Goal: Transaction & Acquisition: Purchase product/service

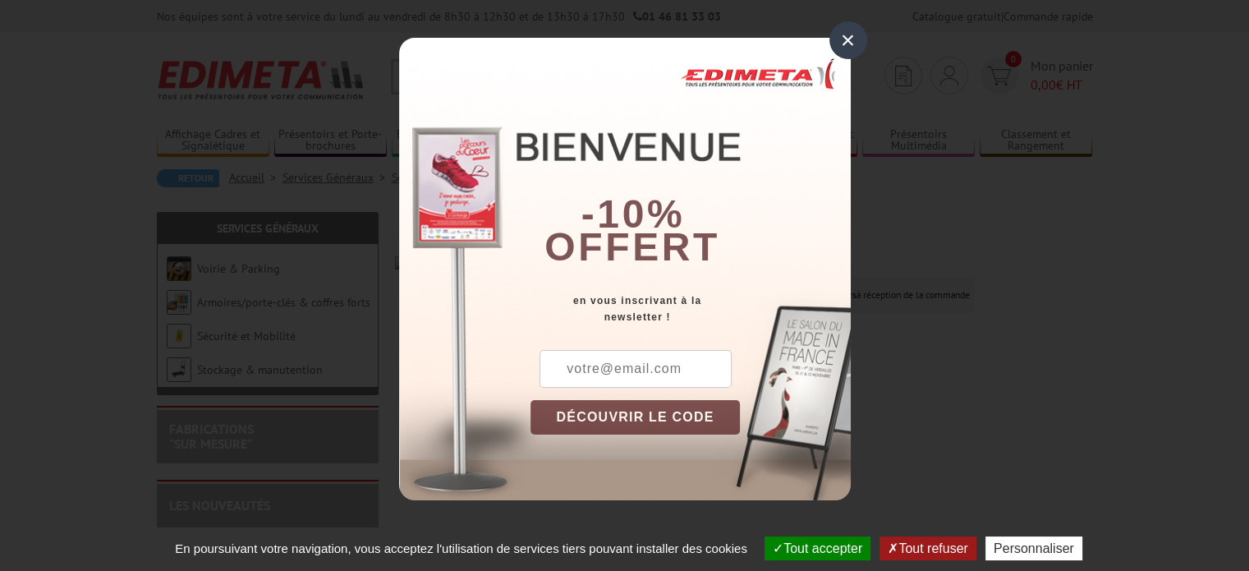
click at [842, 36] on div "×" at bounding box center [849, 40] width 38 height 38
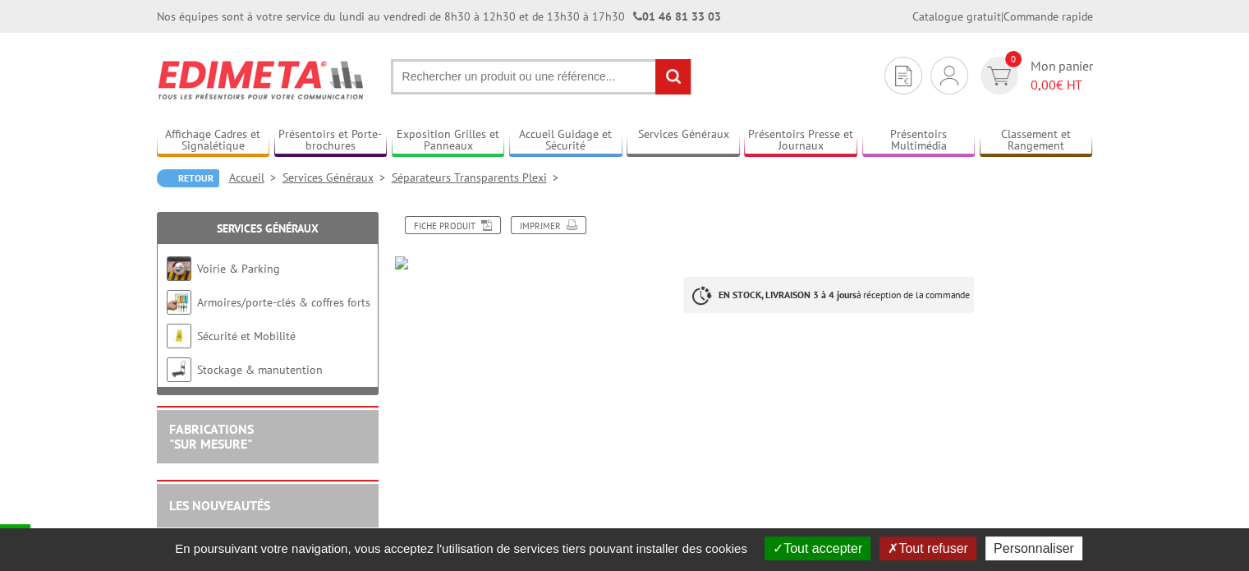
scroll to position [246, 0]
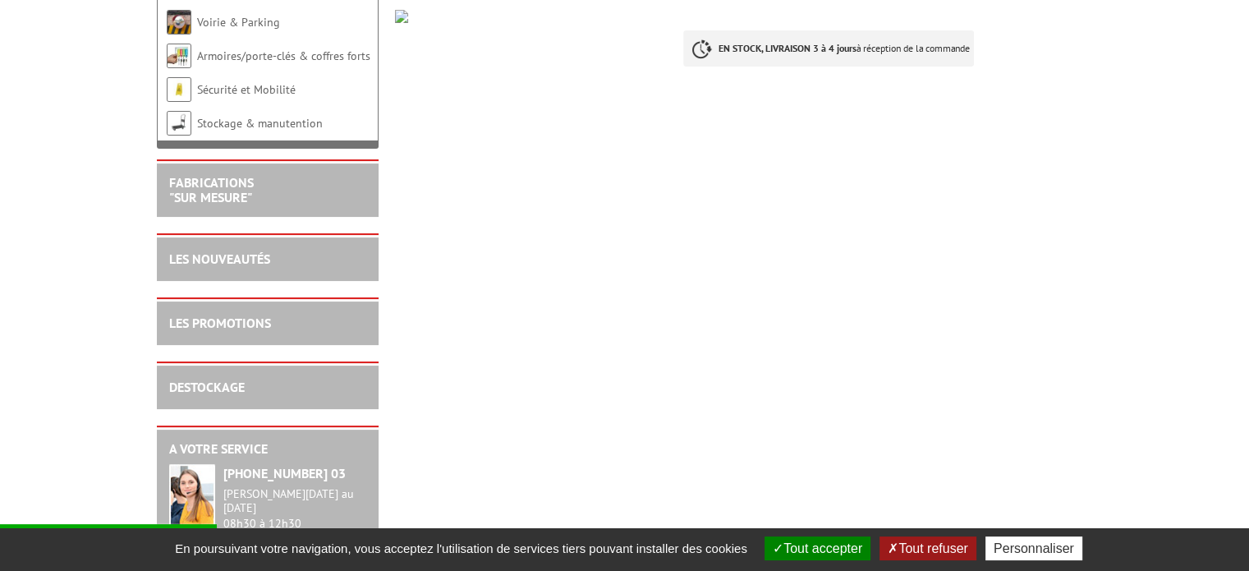
click at [821, 545] on button "Tout accepter" at bounding box center [818, 548] width 106 height 24
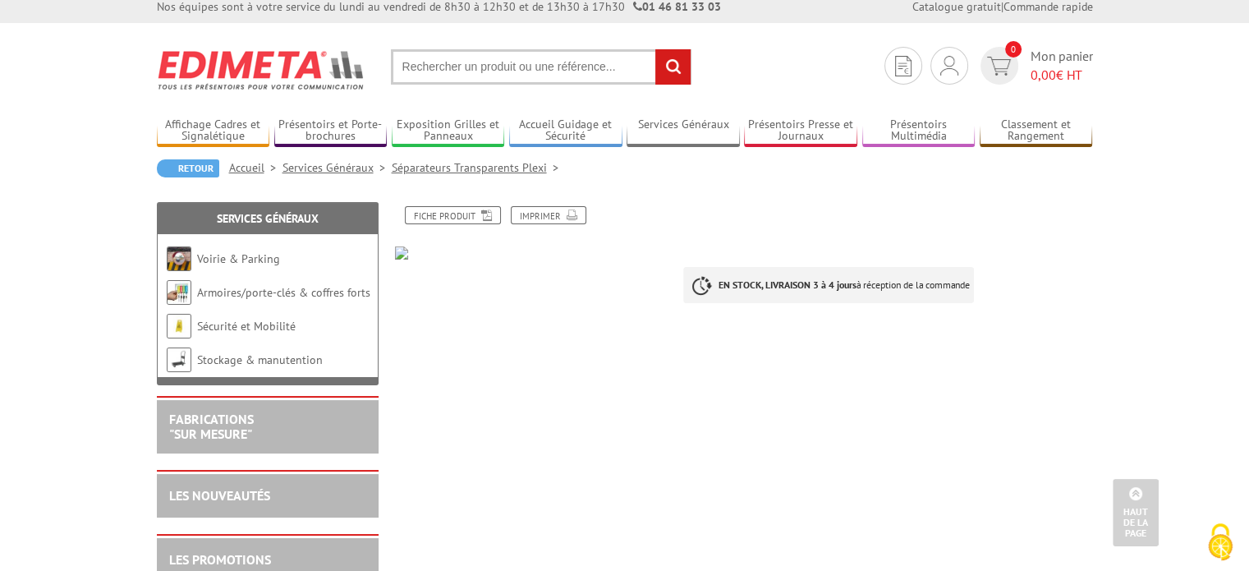
scroll to position [0, 0]
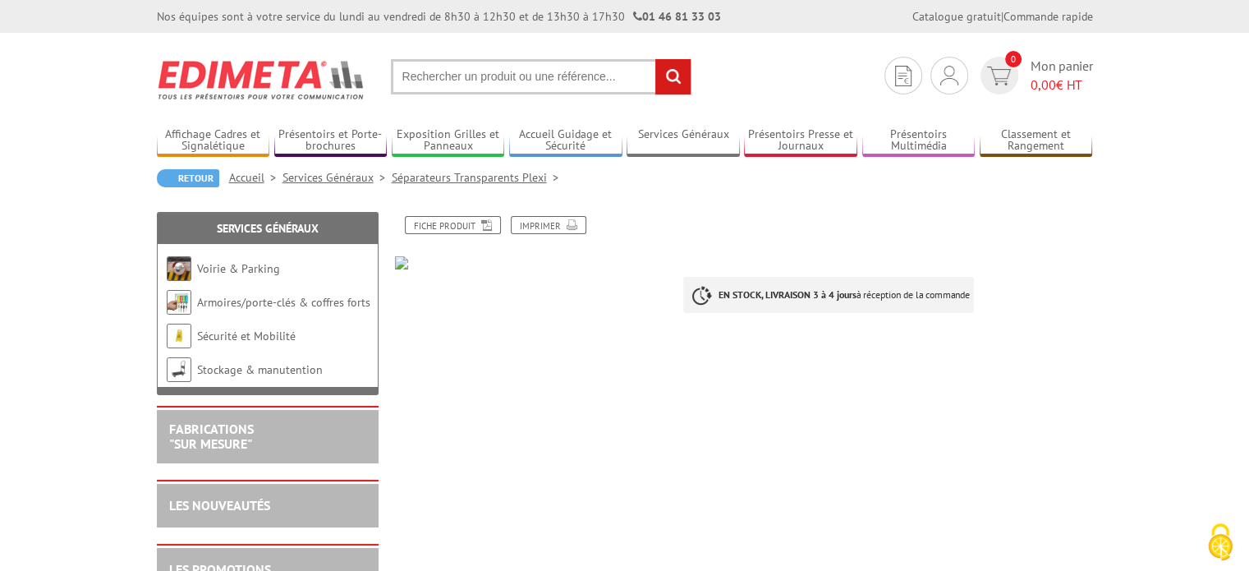
click at [403, 266] on img at bounding box center [533, 262] width 277 height 13
click at [464, 227] on link "Fiche produit" at bounding box center [453, 225] width 96 height 18
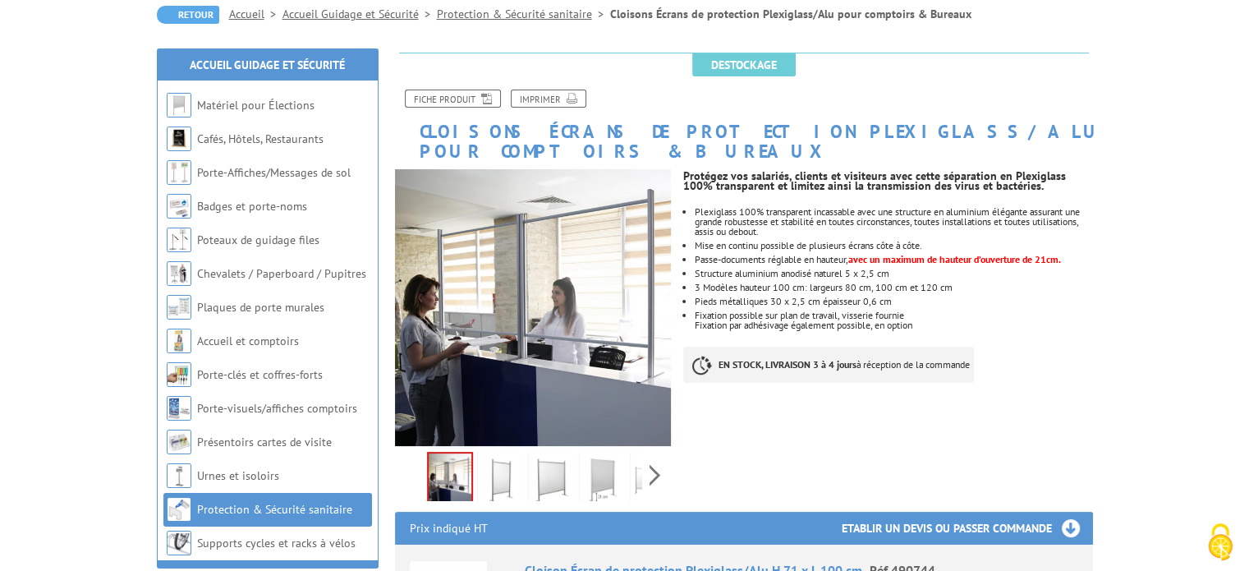
scroll to position [164, 0]
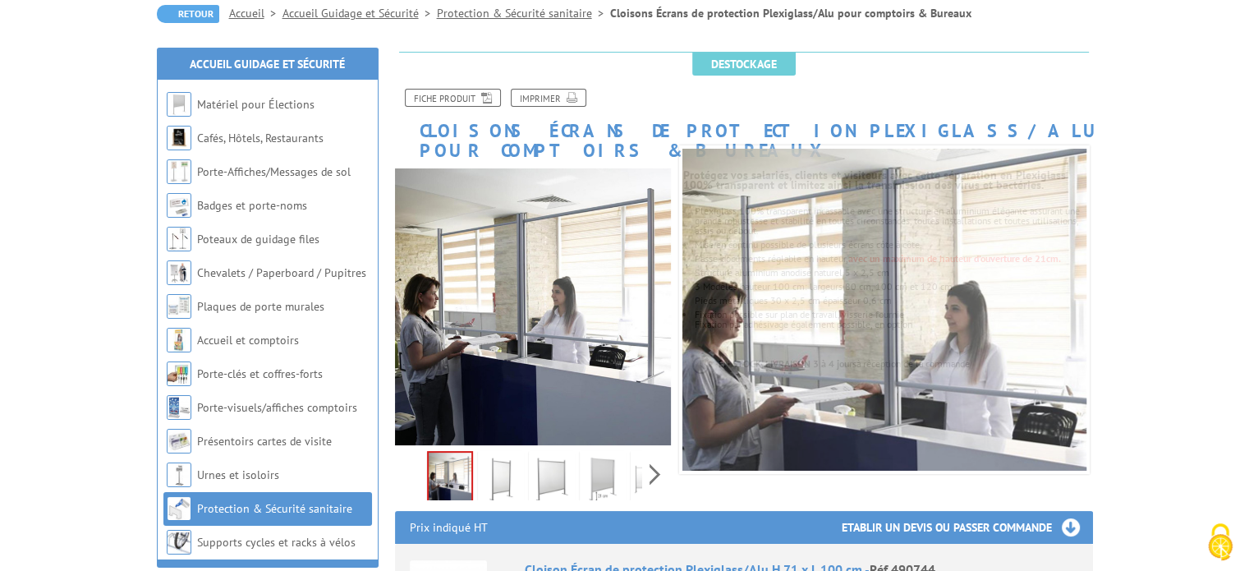
click at [657, 453] on div "Previous Next" at bounding box center [533, 474] width 277 height 58
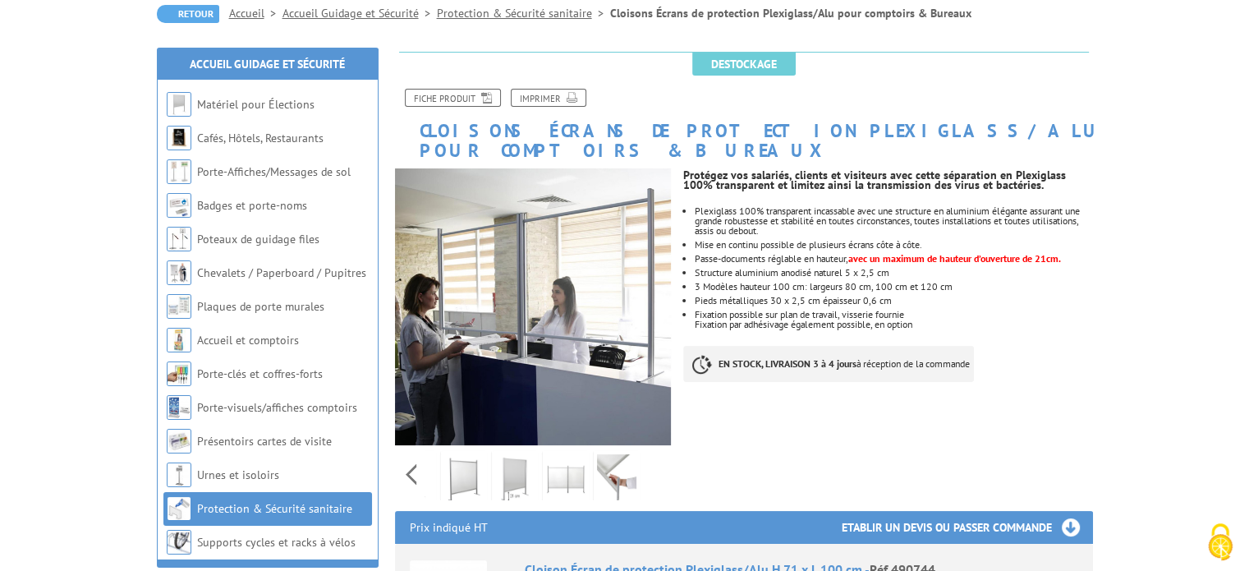
click at [506, 454] on img at bounding box center [514, 479] width 39 height 51
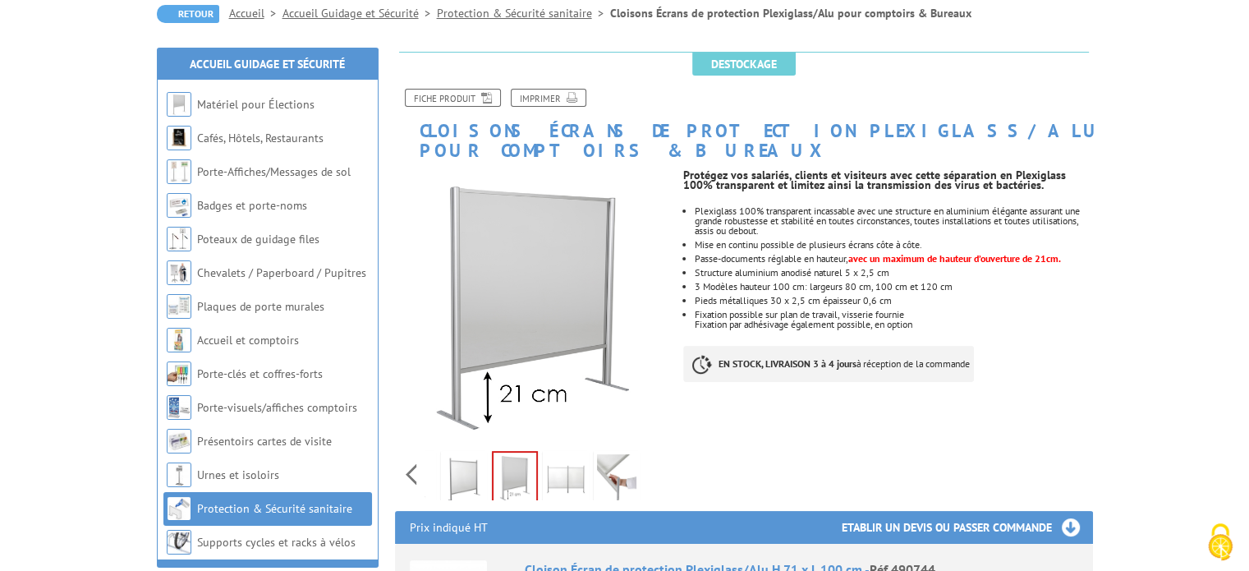
click at [562, 454] on img at bounding box center [565, 479] width 39 height 51
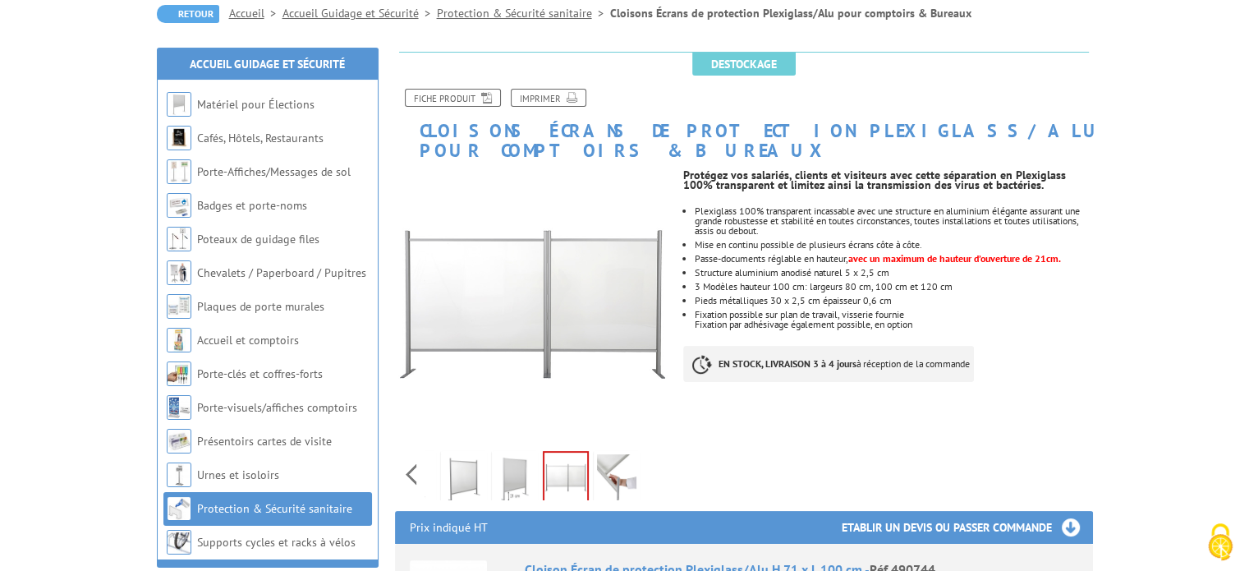
click at [600, 454] on img at bounding box center [616, 479] width 39 height 51
